Goal: Obtain resource: Download file/media

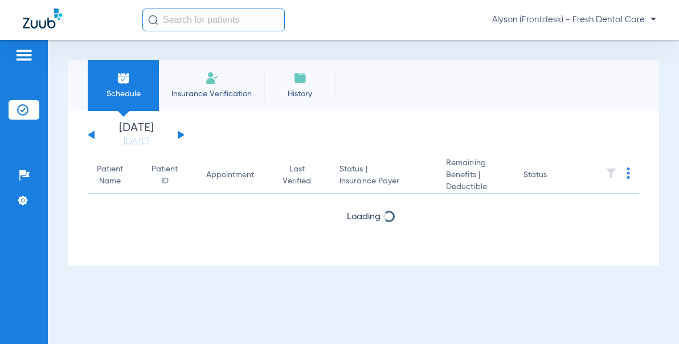
click at [198, 23] on input "text" at bounding box center [213, 20] width 142 height 23
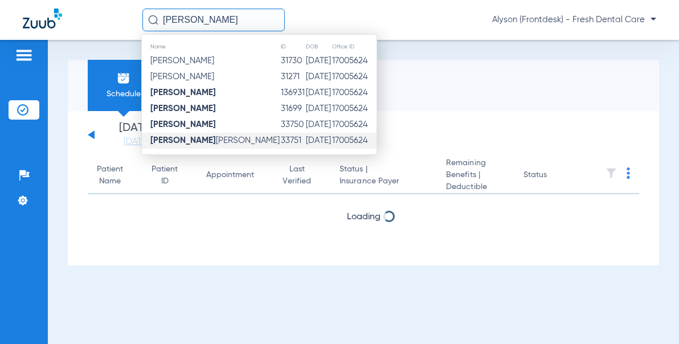
type input "[PERSON_NAME]"
click at [305, 140] on td "[DATE]" at bounding box center [318, 141] width 26 height 16
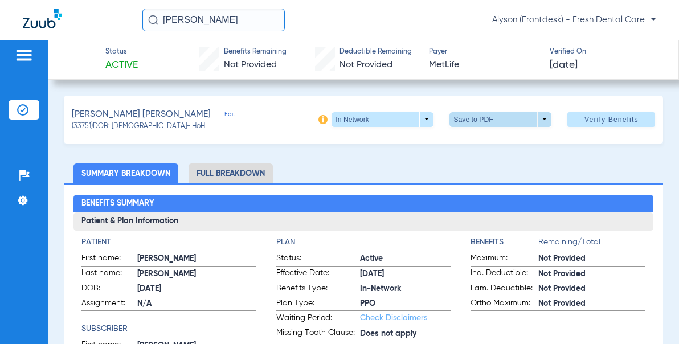
click at [510, 121] on span at bounding box center [500, 119] width 102 height 15
click at [498, 140] on span "Save to PDF" at bounding box center [496, 142] width 45 height 8
click at [536, 122] on span at bounding box center [500, 119] width 102 height 15
click at [517, 141] on span "Save to PDF" at bounding box center [496, 142] width 45 height 8
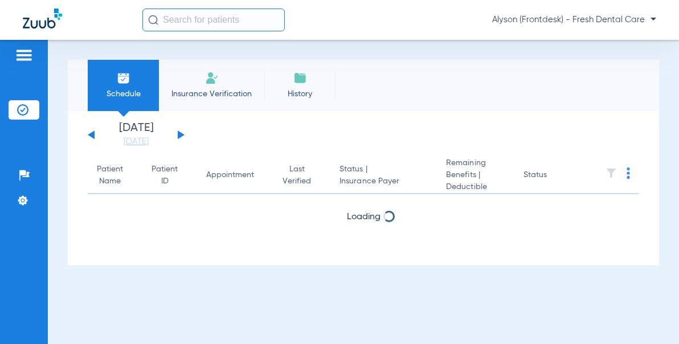
click at [211, 18] on input "text" at bounding box center [213, 20] width 142 height 23
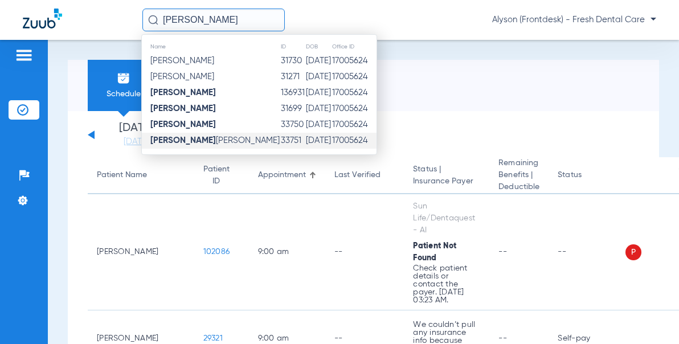
type input "[PERSON_NAME]"
click at [280, 146] on td "33751" at bounding box center [292, 141] width 25 height 16
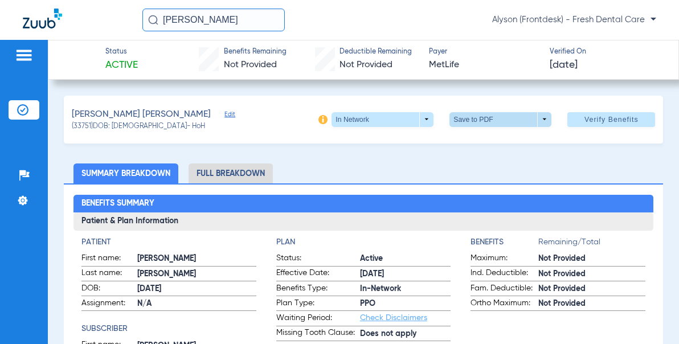
click at [540, 118] on span at bounding box center [500, 119] width 102 height 15
click at [215, 173] on div at bounding box center [339, 172] width 679 height 344
click at [249, 170] on li "Full Breakdown" at bounding box center [230, 173] width 84 height 20
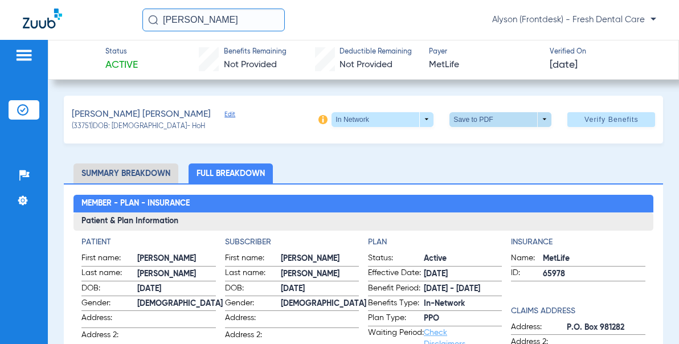
click at [499, 117] on span at bounding box center [500, 119] width 27 height 27
click at [510, 154] on div at bounding box center [339, 172] width 679 height 344
click at [487, 114] on span at bounding box center [500, 119] width 27 height 27
click at [494, 136] on button "insert_drive_file Save to PDF" at bounding box center [485, 141] width 86 height 23
